Goal: Task Accomplishment & Management: Complete application form

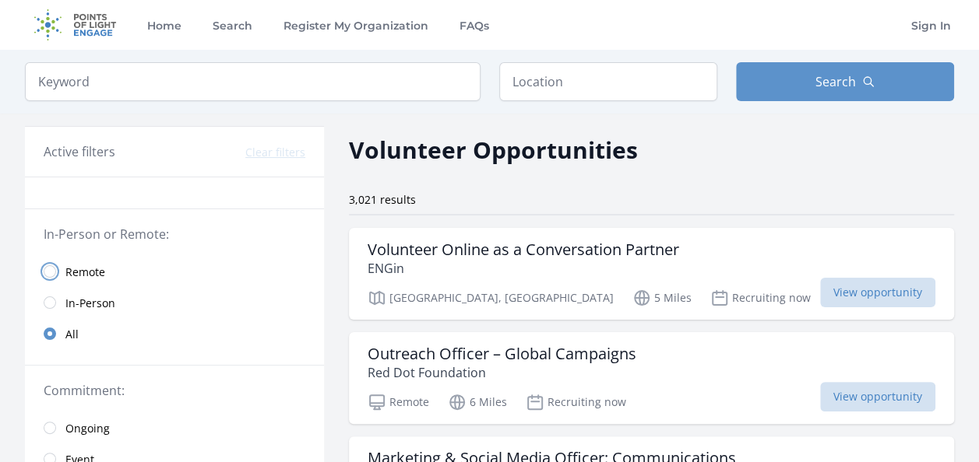
click at [54, 269] on input "radio" at bounding box center [50, 271] width 12 height 12
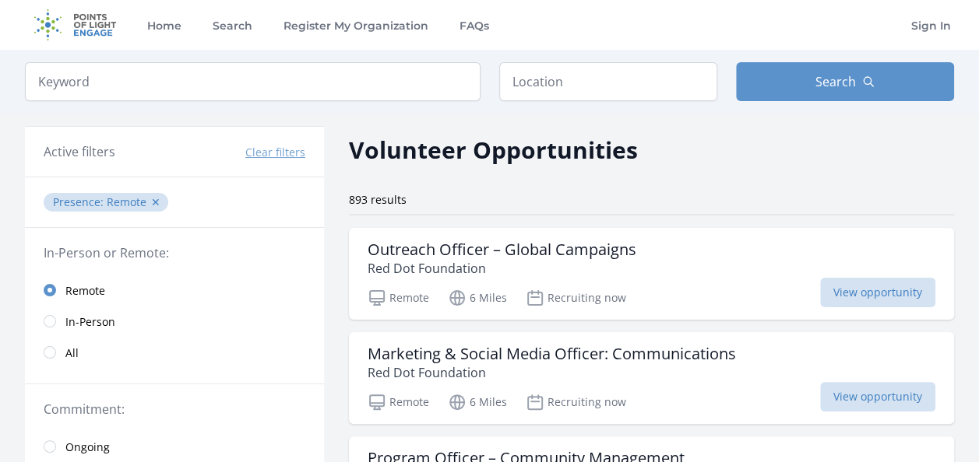
click at [316, 447] on link "Ongoing" at bounding box center [174, 446] width 299 height 31
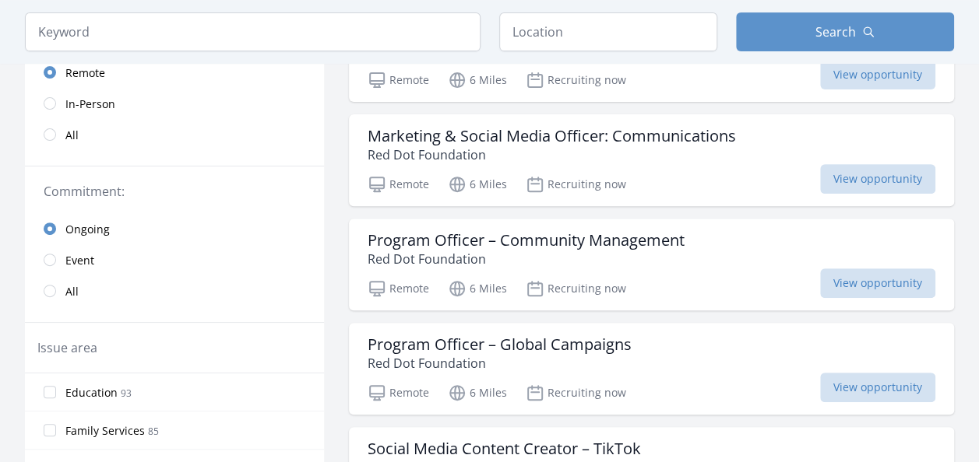
scroll to position [249, 0]
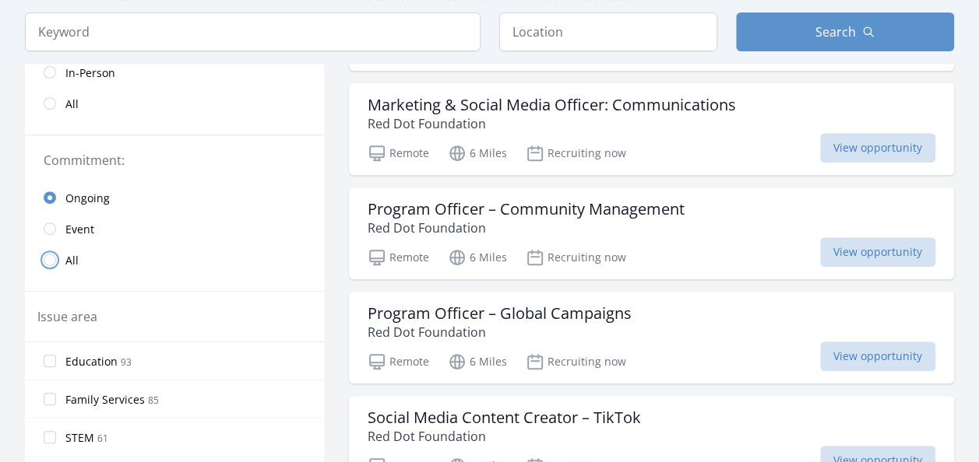
click at [50, 257] on input "radio" at bounding box center [50, 260] width 12 height 12
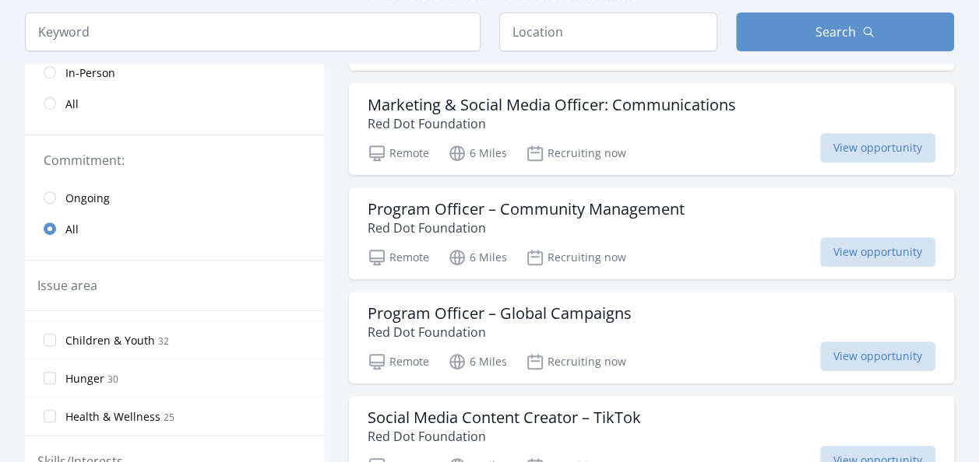
scroll to position [73, 0]
click at [47, 365] on input "Children & Youth 32" at bounding box center [50, 371] width 12 height 12
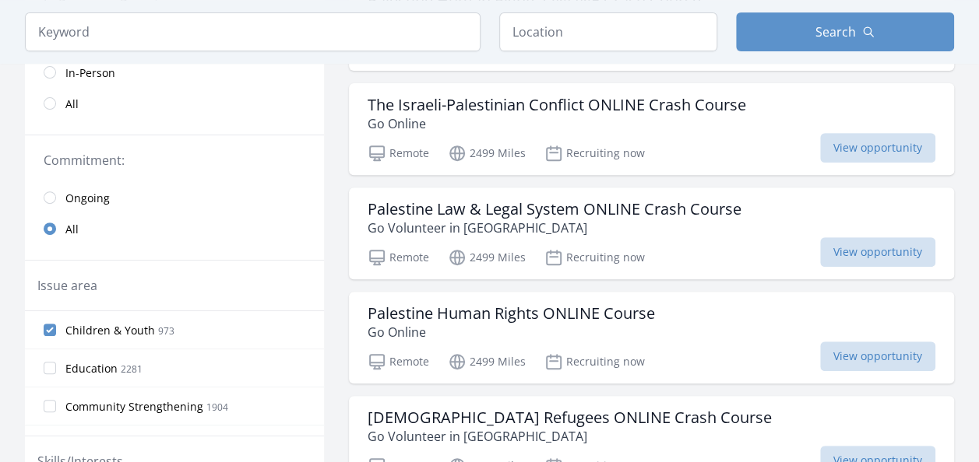
click at [47, 373] on label "Education 2281" at bounding box center [174, 368] width 299 height 31
click at [47, 373] on input "Education 2281" at bounding box center [50, 368] width 12 height 12
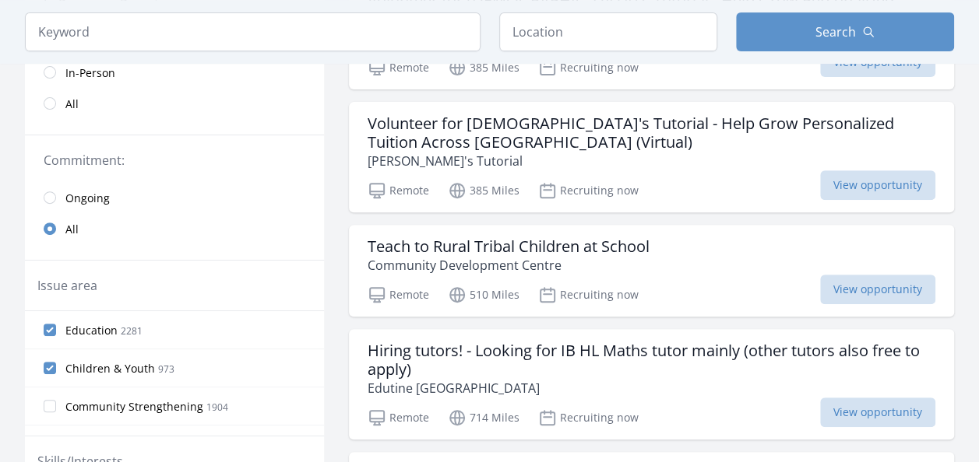
click at [315, 448] on div "Skills/Interests" at bounding box center [174, 462] width 299 height 51
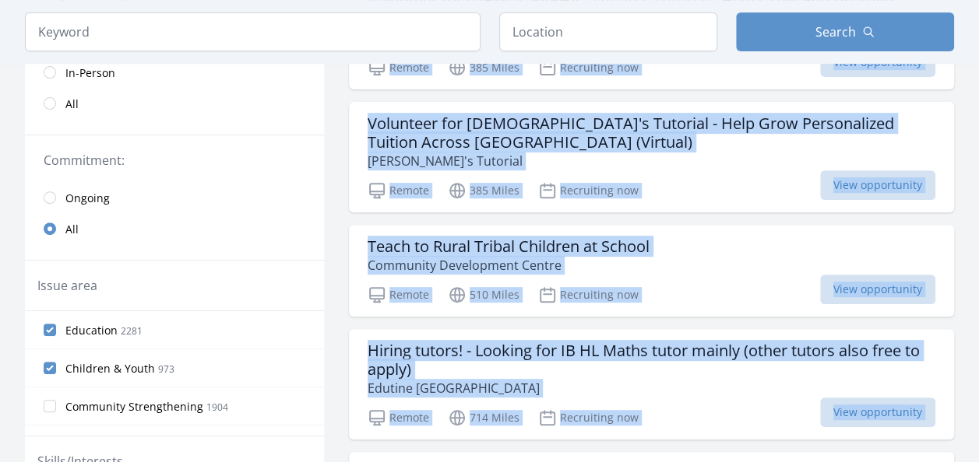
drag, startPoint x: 315, startPoint y: 448, endPoint x: 523, endPoint y: 487, distance: 211.6
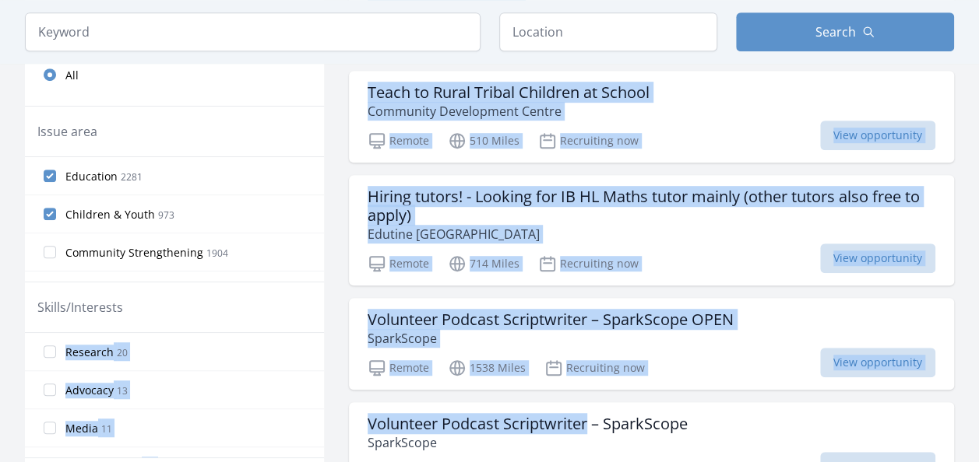
scroll to position [445, 0]
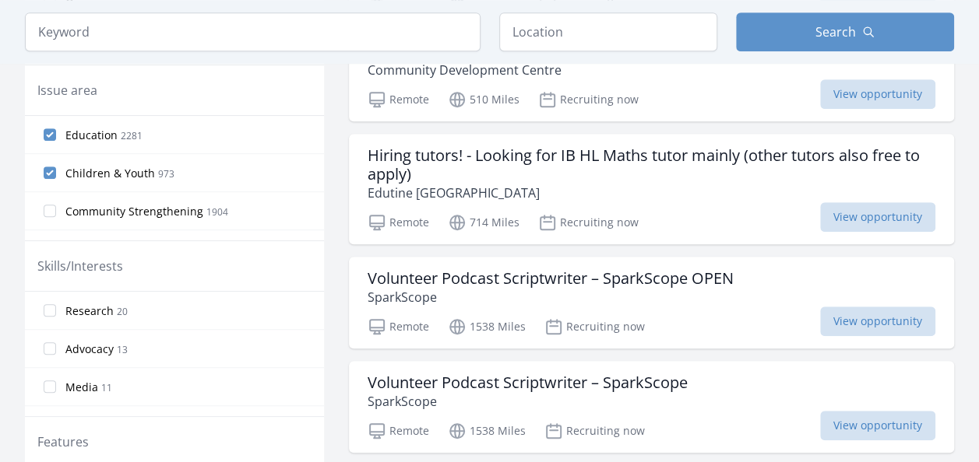
click at [319, 455] on div "Features" at bounding box center [174, 442] width 299 height 51
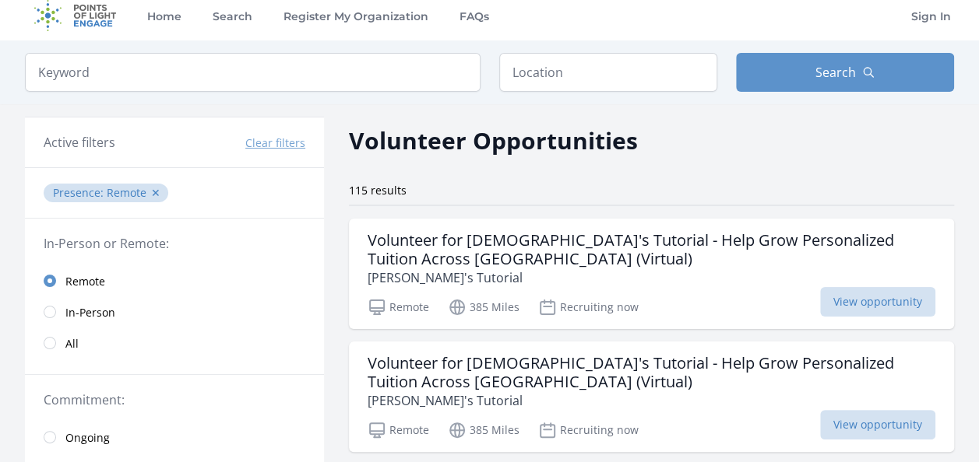
scroll to position [0, 0]
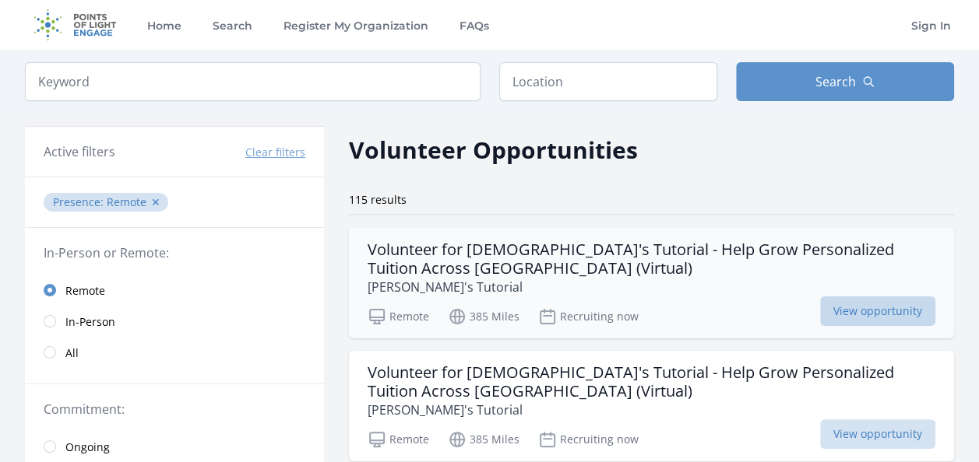
click at [841, 311] on span "View opportunity" at bounding box center [877, 312] width 115 height 30
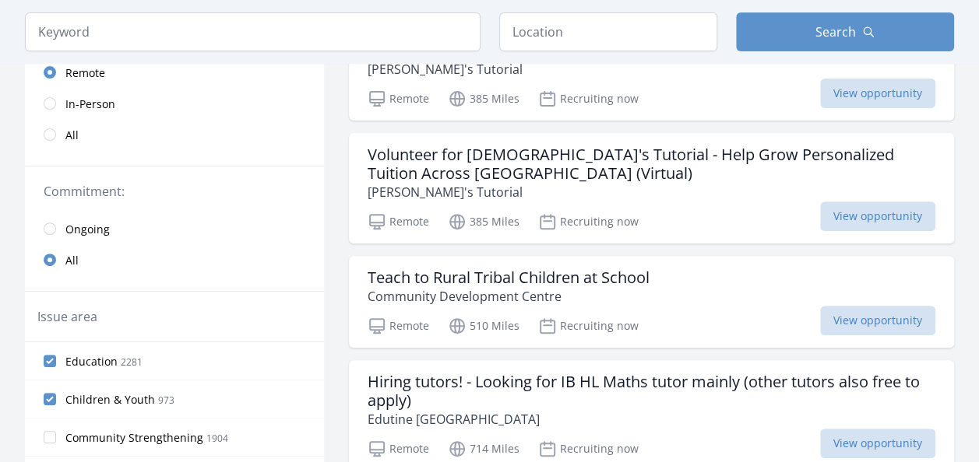
scroll to position [238, 0]
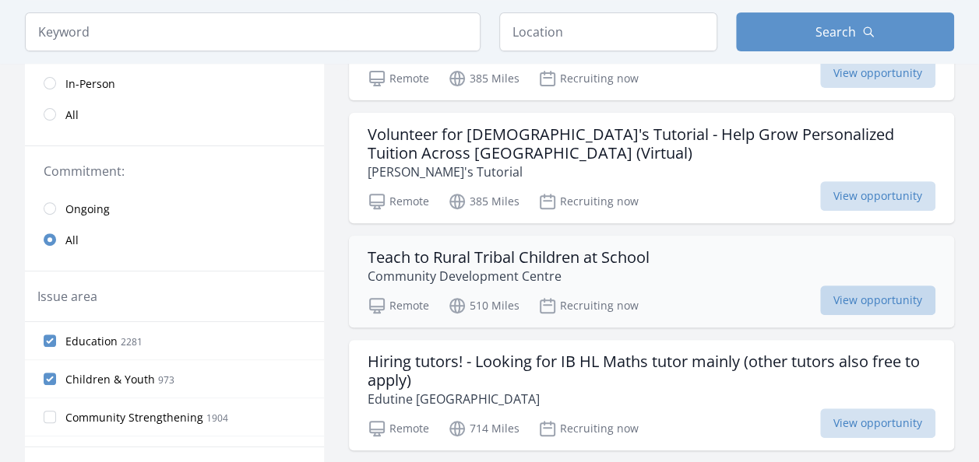
click at [853, 299] on span "View opportunity" at bounding box center [877, 301] width 115 height 30
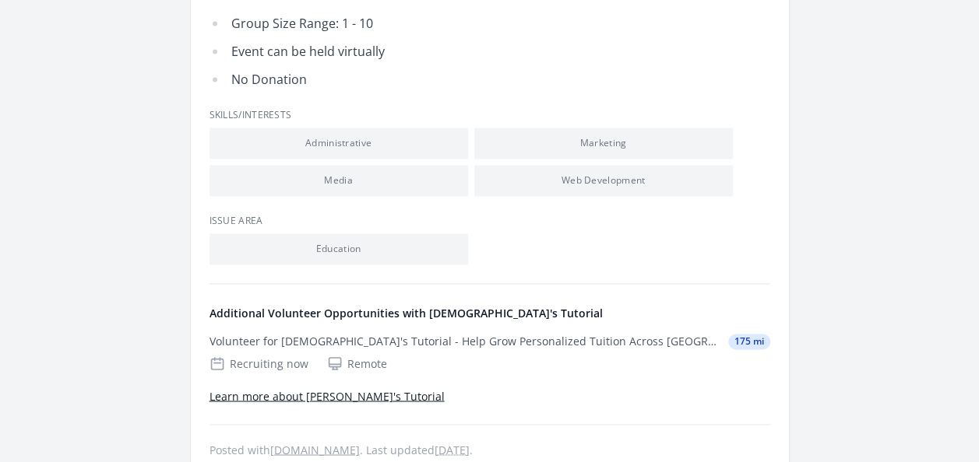
scroll to position [1121, 0]
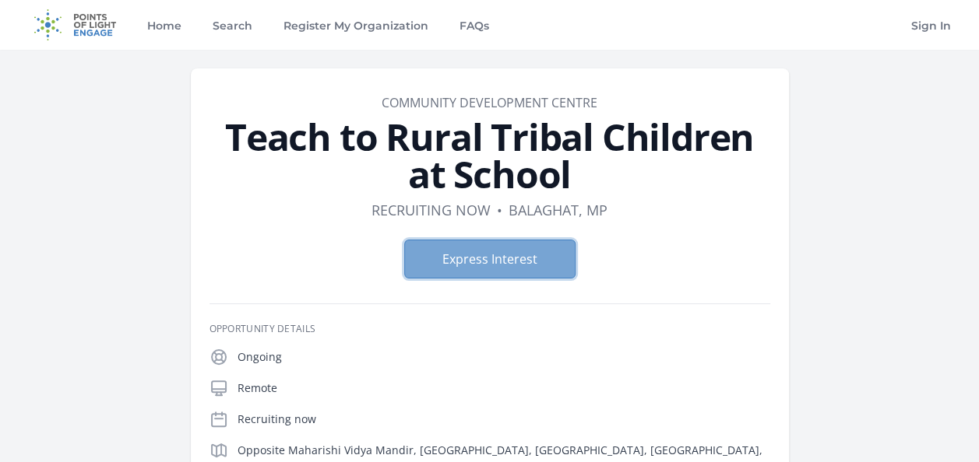
click at [508, 251] on button "Express Interest" at bounding box center [489, 259] width 171 height 39
